Goal: Information Seeking & Learning: Learn about a topic

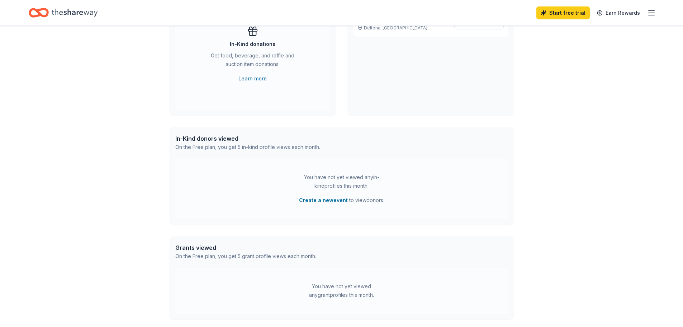
scroll to position [265, 0]
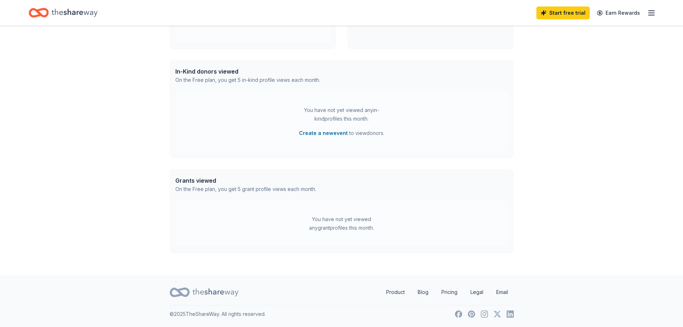
click at [351, 230] on div "You have not yet viewed any grant profiles this month." at bounding box center [342, 223] width 90 height 17
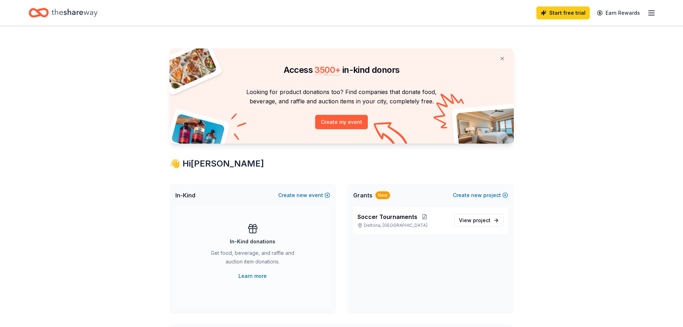
scroll to position [0, 0]
click at [611, 14] on link "Earn Rewards" at bounding box center [619, 12] width 52 height 13
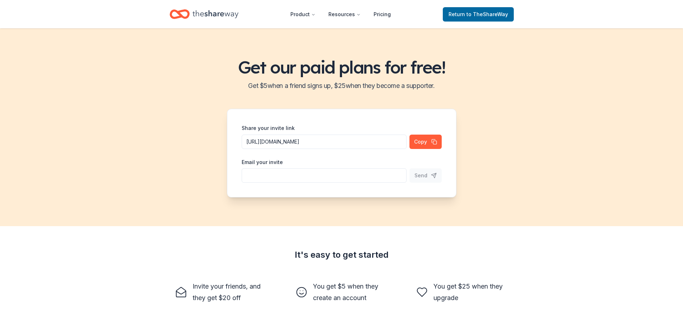
click at [229, 15] on icon "Home" at bounding box center [216, 14] width 46 height 15
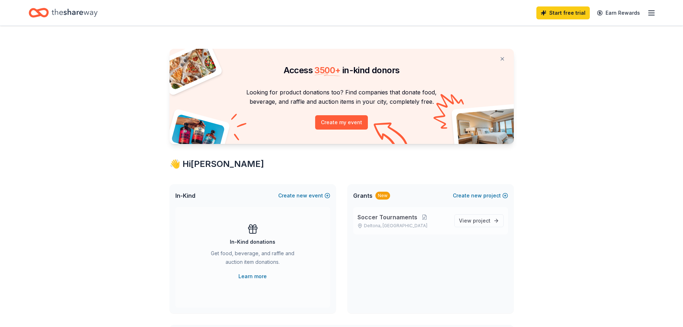
click at [388, 217] on span "Soccer Tournaments" at bounding box center [387, 217] width 60 height 9
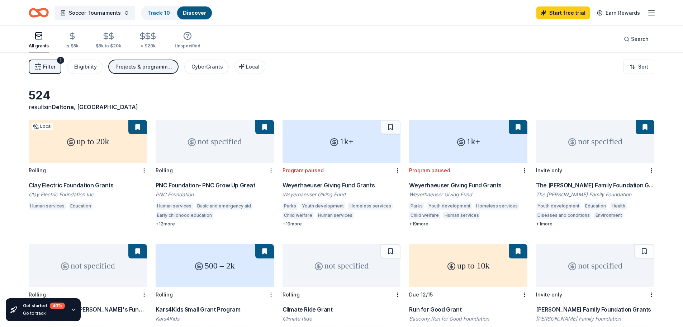
scroll to position [36, 0]
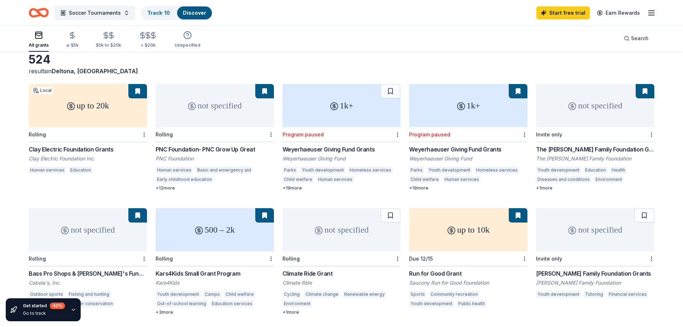
click at [183, 151] on div "PNC Foundation- PNC Grow Up Great" at bounding box center [215, 149] width 118 height 9
click at [338, 149] on div "Weyerhaeuser Giving Fund Grants" at bounding box center [342, 149] width 118 height 9
click at [463, 232] on div "up to 10k" at bounding box center [468, 229] width 118 height 43
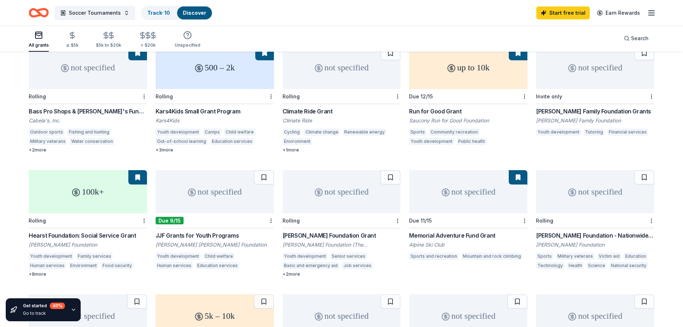
scroll to position [215, 0]
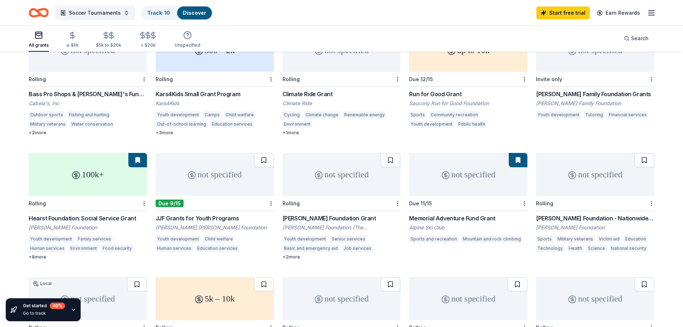
click at [187, 186] on div "not specified" at bounding box center [215, 174] width 118 height 43
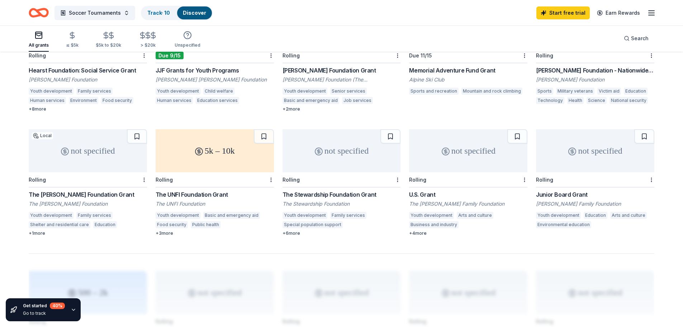
scroll to position [359, 0]
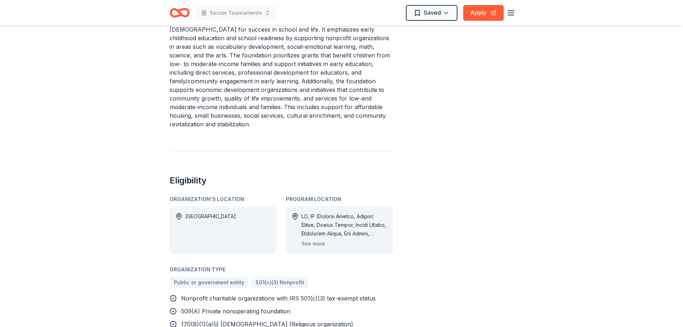
scroll to position [323, 0]
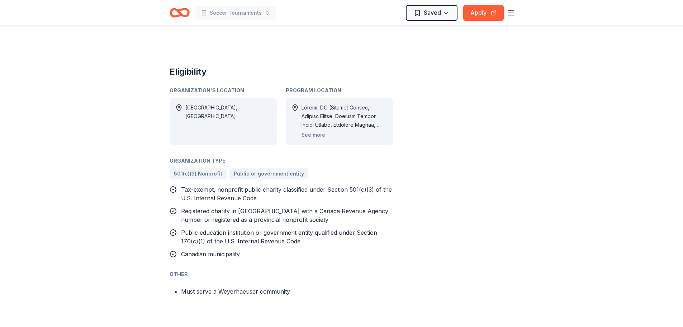
scroll to position [502, 0]
